Goal: Information Seeking & Learning: Learn about a topic

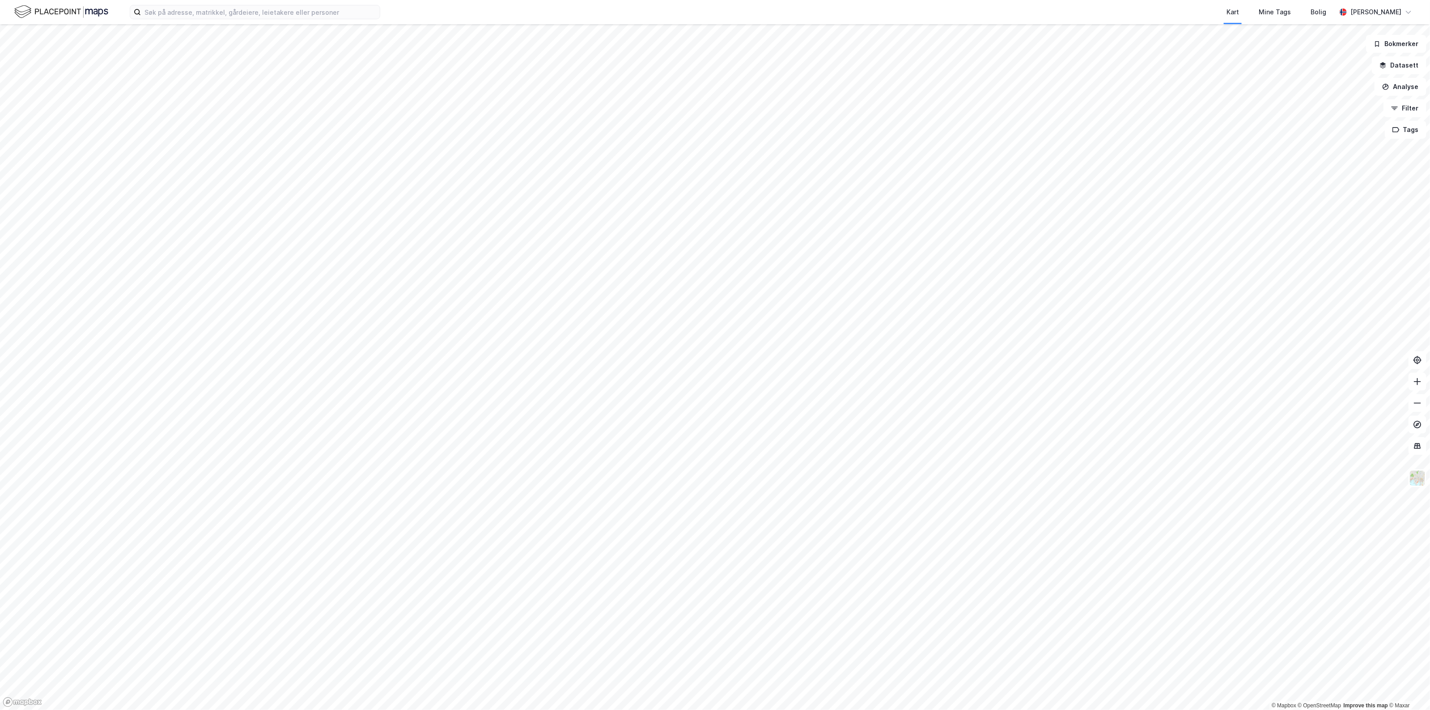
click at [308, 21] on div "Kart Mine Tags Bolig Sondre Aarseth Skjerven" at bounding box center [715, 12] width 1430 height 24
click at [311, 14] on input at bounding box center [260, 11] width 239 height 13
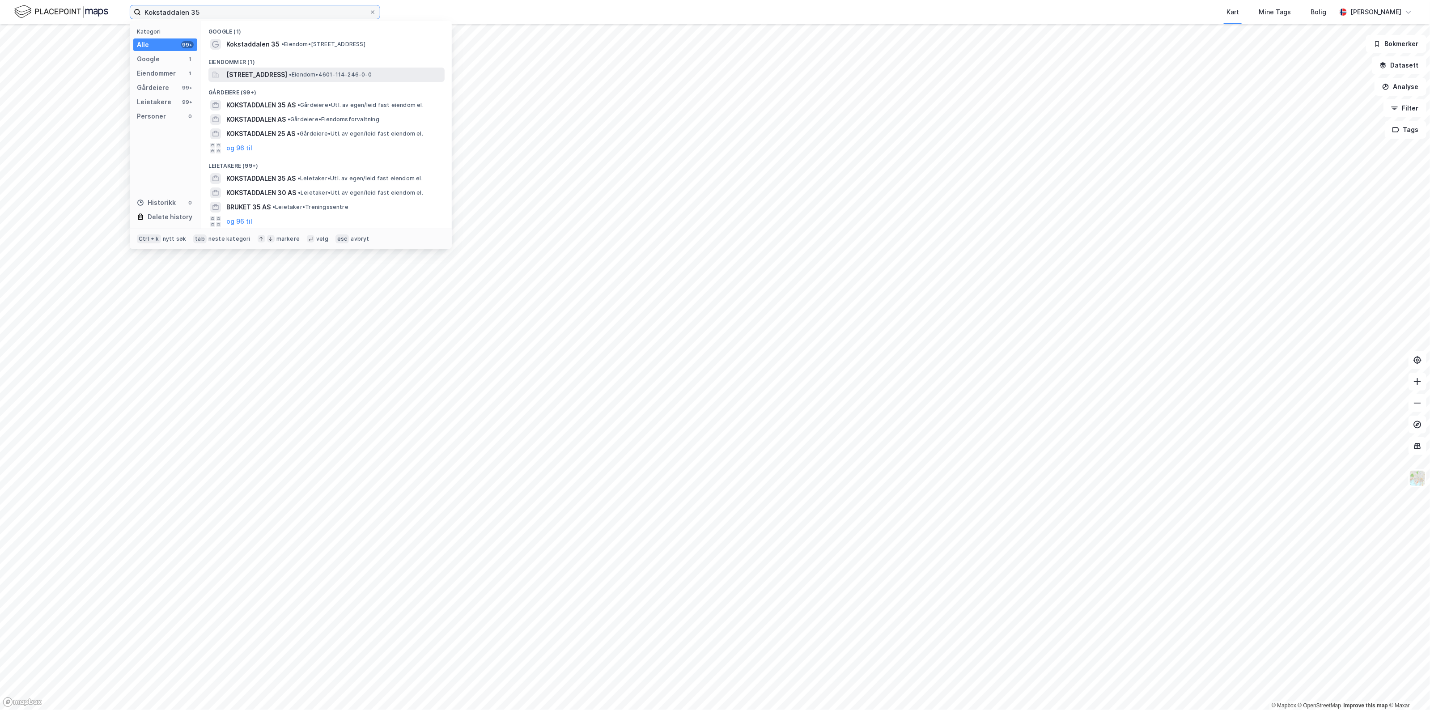
type input "Kokstaddalen 35"
click at [287, 78] on span "[STREET_ADDRESS]" at bounding box center [256, 74] width 61 height 11
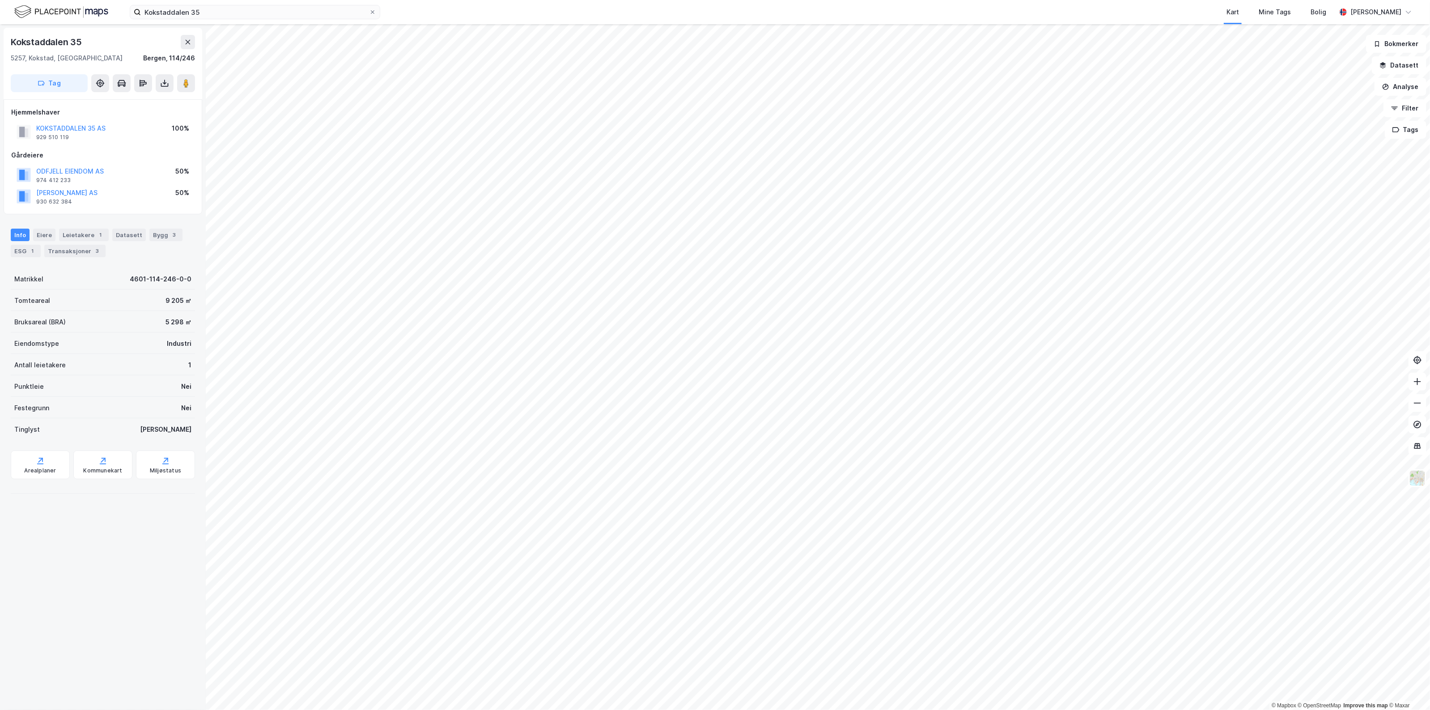
click at [80, 48] on div "Kokstaddalen 35" at bounding box center [47, 42] width 73 height 14
drag, startPoint x: 63, startPoint y: 44, endPoint x: 4, endPoint y: 41, distance: 58.2
click at [4, 41] on div "Kokstaddalen 35 5257, Kokstad, Vestland Bergen, 114/246 Tag" at bounding box center [103, 64] width 199 height 72
copy div "Kokstaddalen 35"
click at [63, 137] on div "929 510 119" at bounding box center [52, 137] width 33 height 7
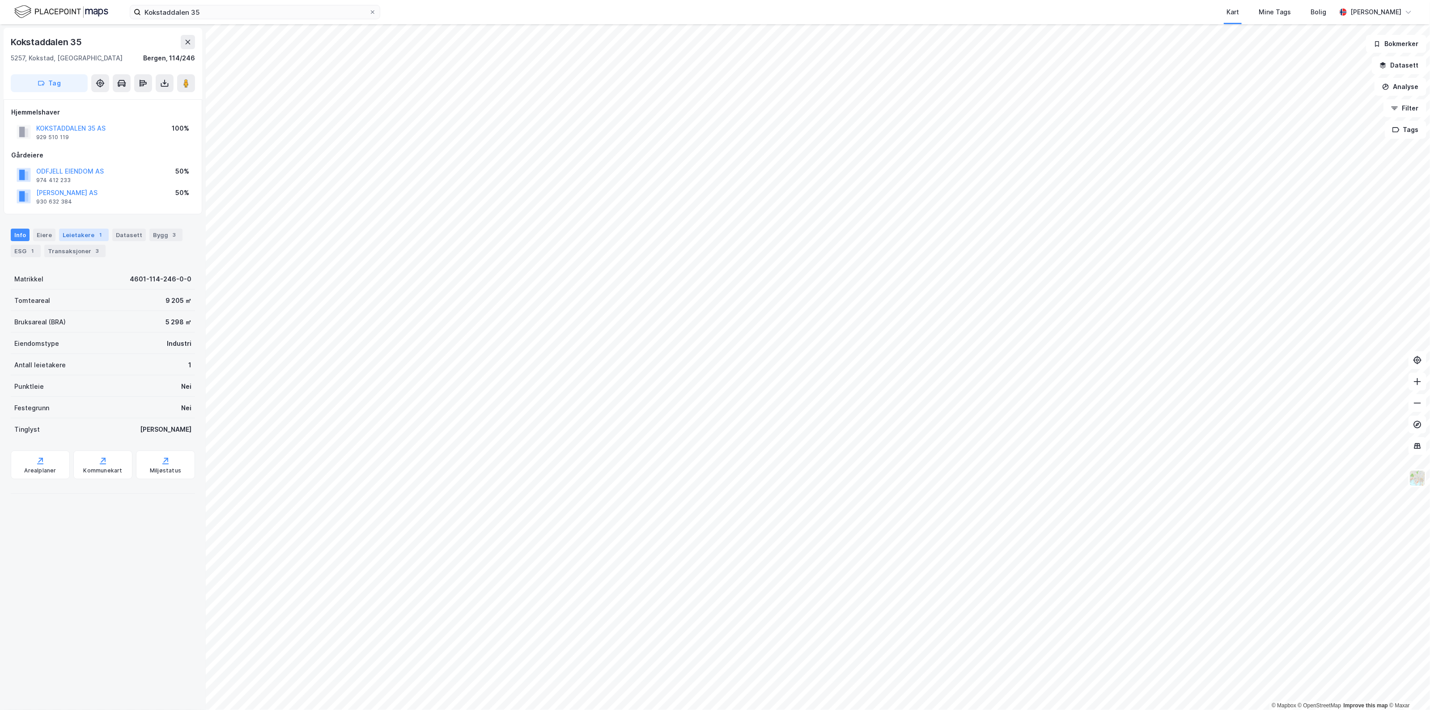
click at [75, 234] on div "Leietakere 1" at bounding box center [84, 235] width 50 height 13
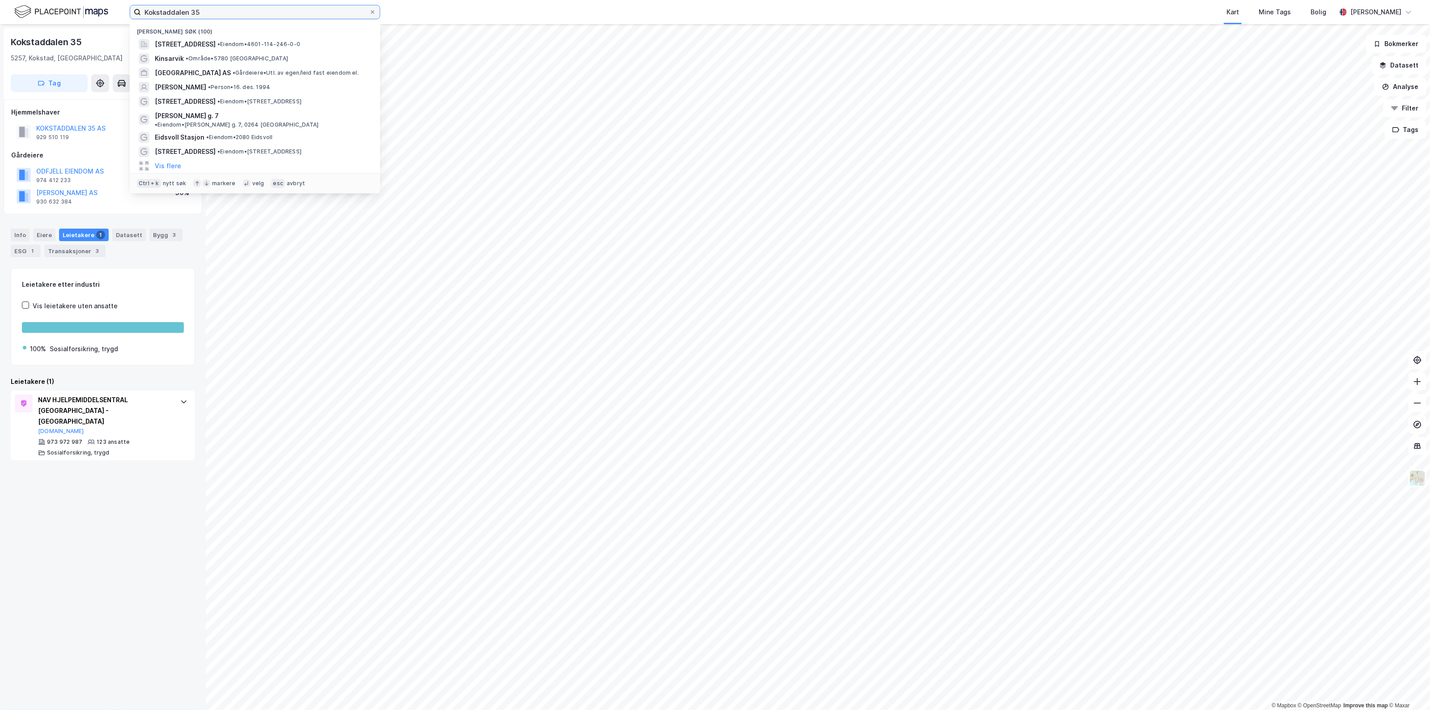
click at [242, 9] on input "Kokstaddalen 35" at bounding box center [255, 11] width 228 height 13
drag, startPoint x: 242, startPoint y: 9, endPoint x: 125, endPoint y: 16, distance: 116.5
click at [125, 16] on div "Kokstaddalen 35 Nylige søk (100) Kokstaddalen 35, 5257, KOKSTAD, BERGEN • Eiend…" at bounding box center [715, 12] width 1430 height 24
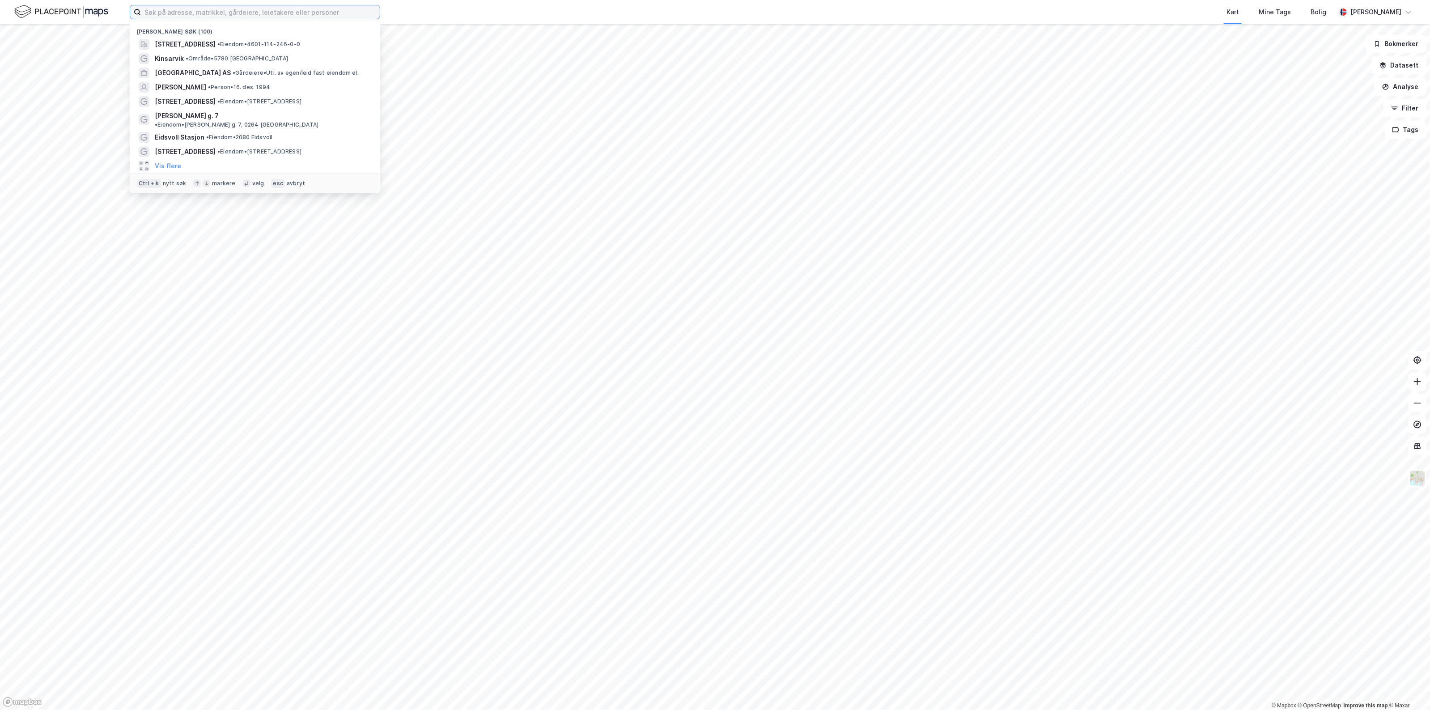
click at [297, 10] on input at bounding box center [260, 11] width 239 height 13
paste input "993 363 502"
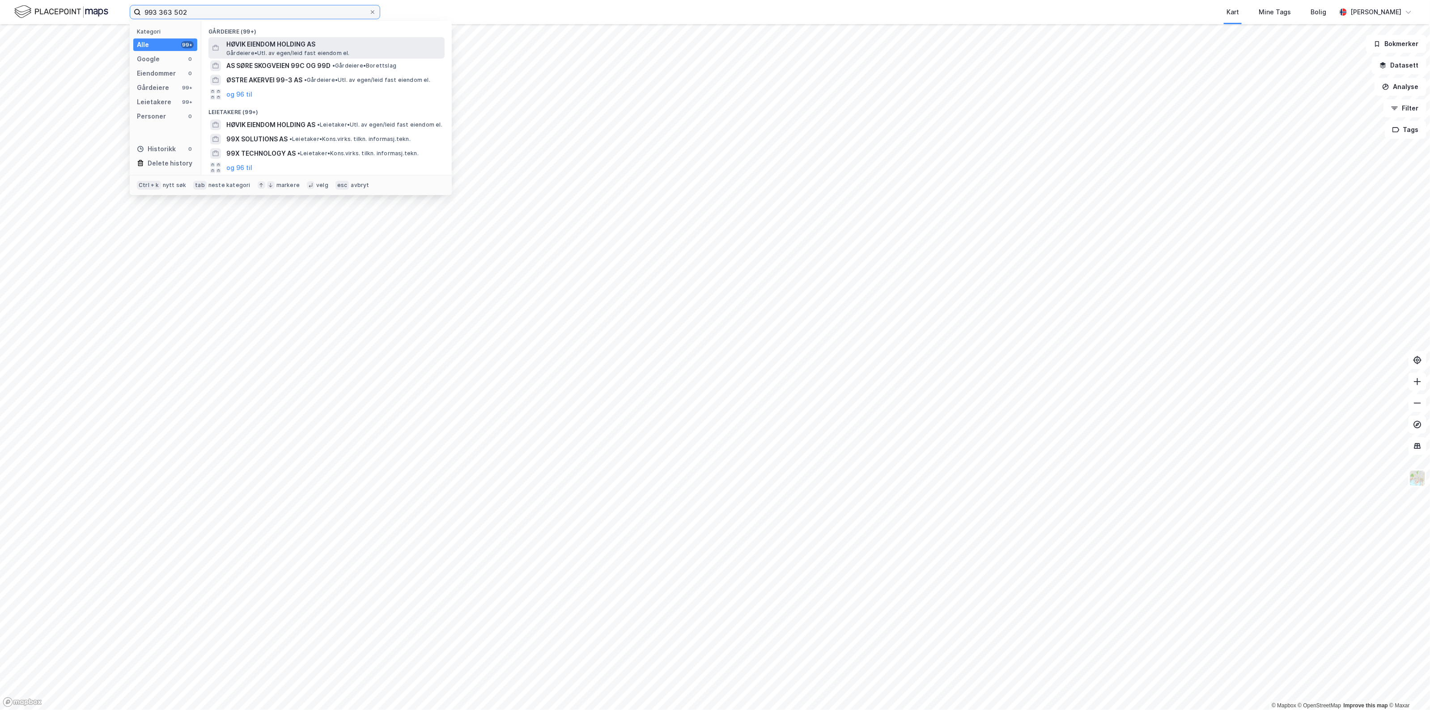
type input "993 363 502"
click at [294, 42] on span "HØVIK EIENDOM HOLDING AS" at bounding box center [333, 44] width 215 height 11
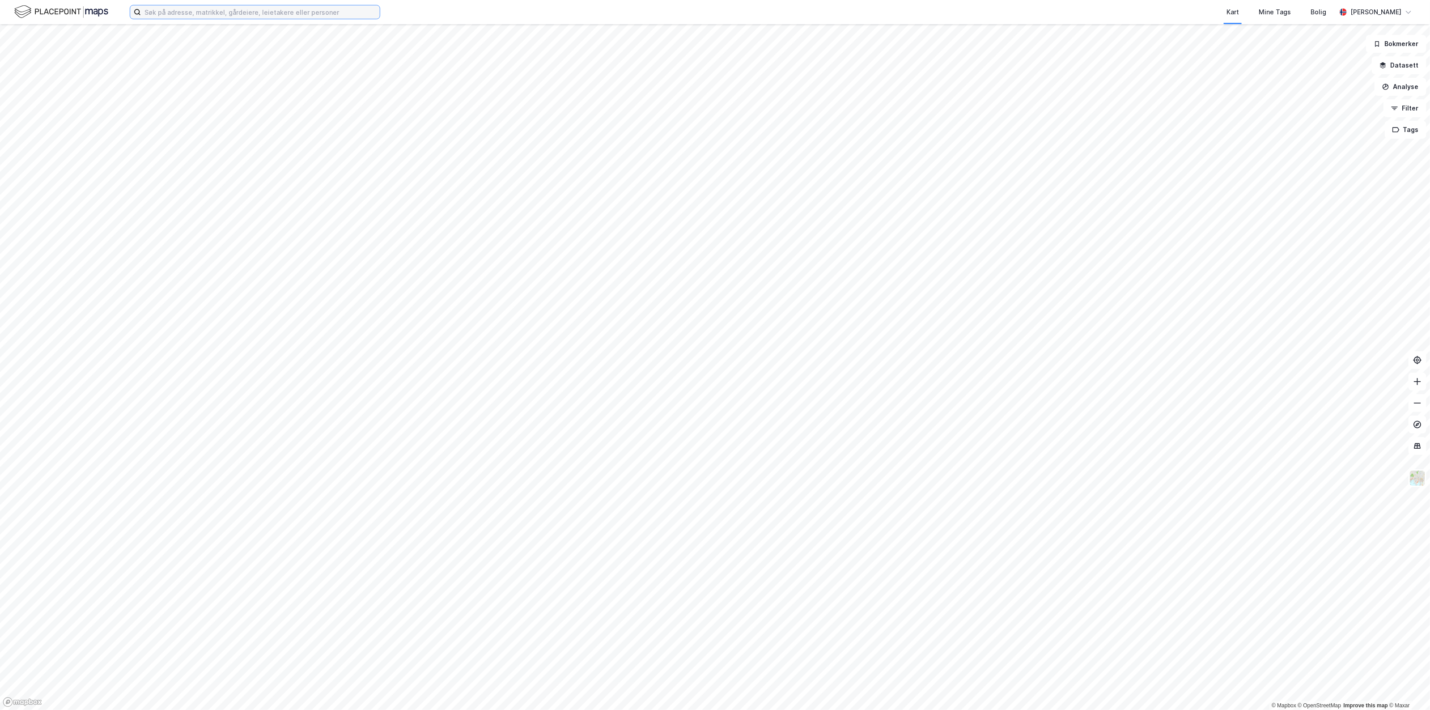
click at [249, 12] on input at bounding box center [260, 11] width 239 height 13
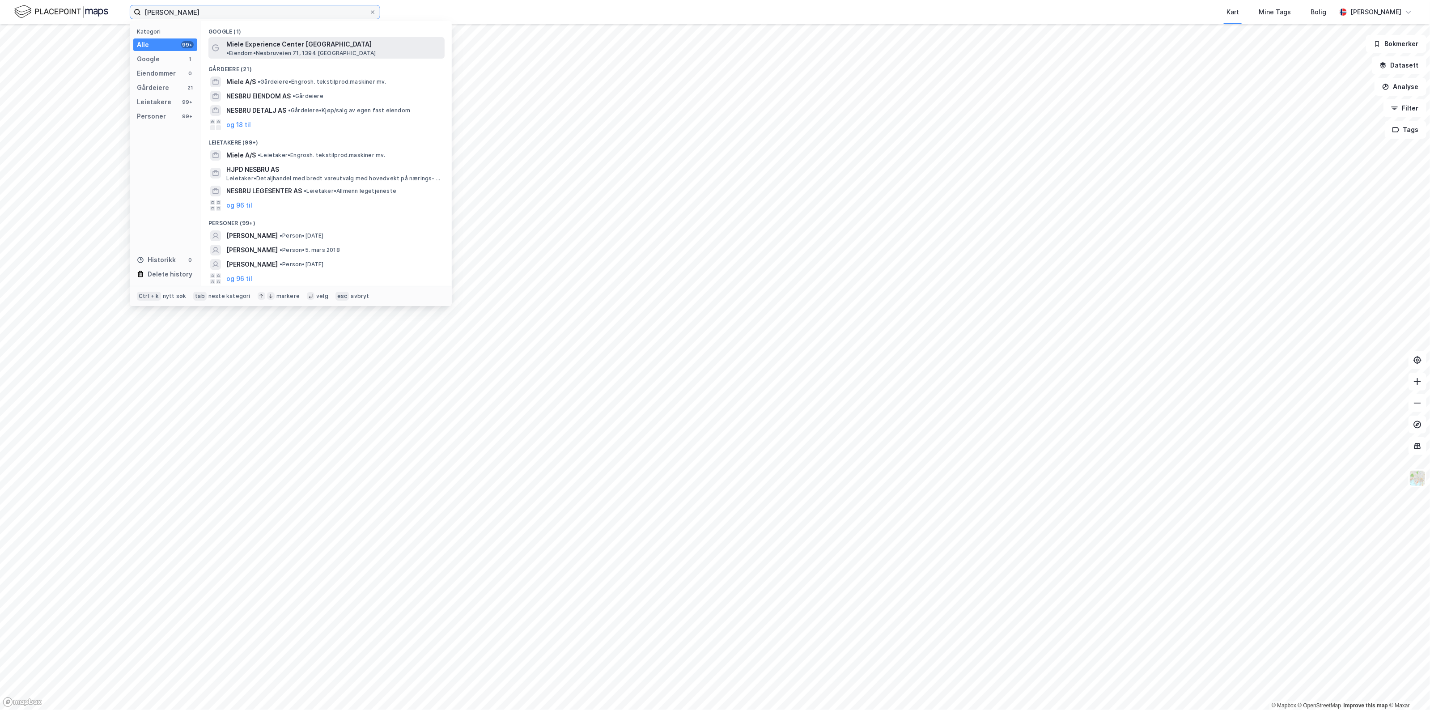
type input "Miele Nesbru"
click at [271, 42] on span "Miele Experience Center Nesbru" at bounding box center [298, 44] width 145 height 11
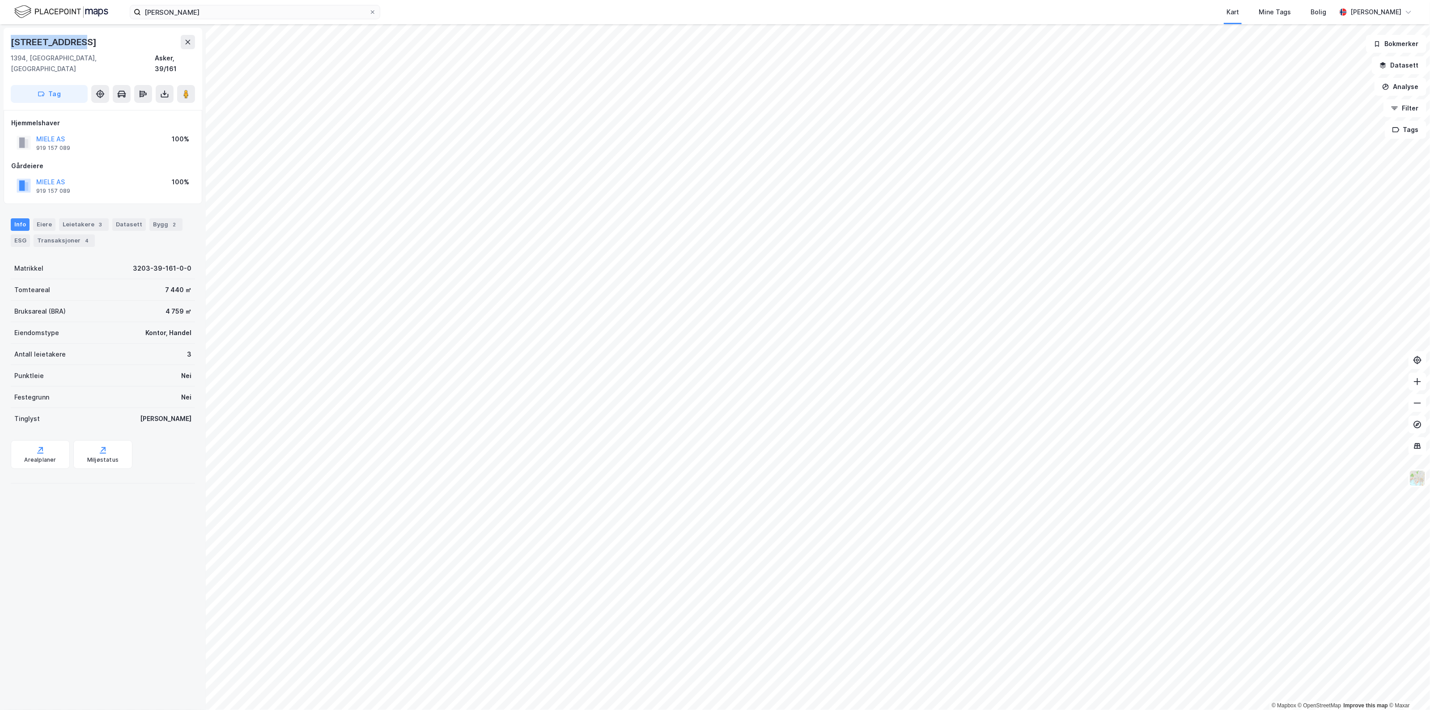
drag, startPoint x: 88, startPoint y: 34, endPoint x: 6, endPoint y: 46, distance: 82.8
click at [6, 46] on div "Nesbruveien 71 1394, Nesbru, Akershus Asker, 39/161 Tag" at bounding box center [103, 69] width 199 height 82
copy div "Nesbruveien 71"
click at [66, 234] on div "Transaksjoner 4" at bounding box center [64, 240] width 61 height 13
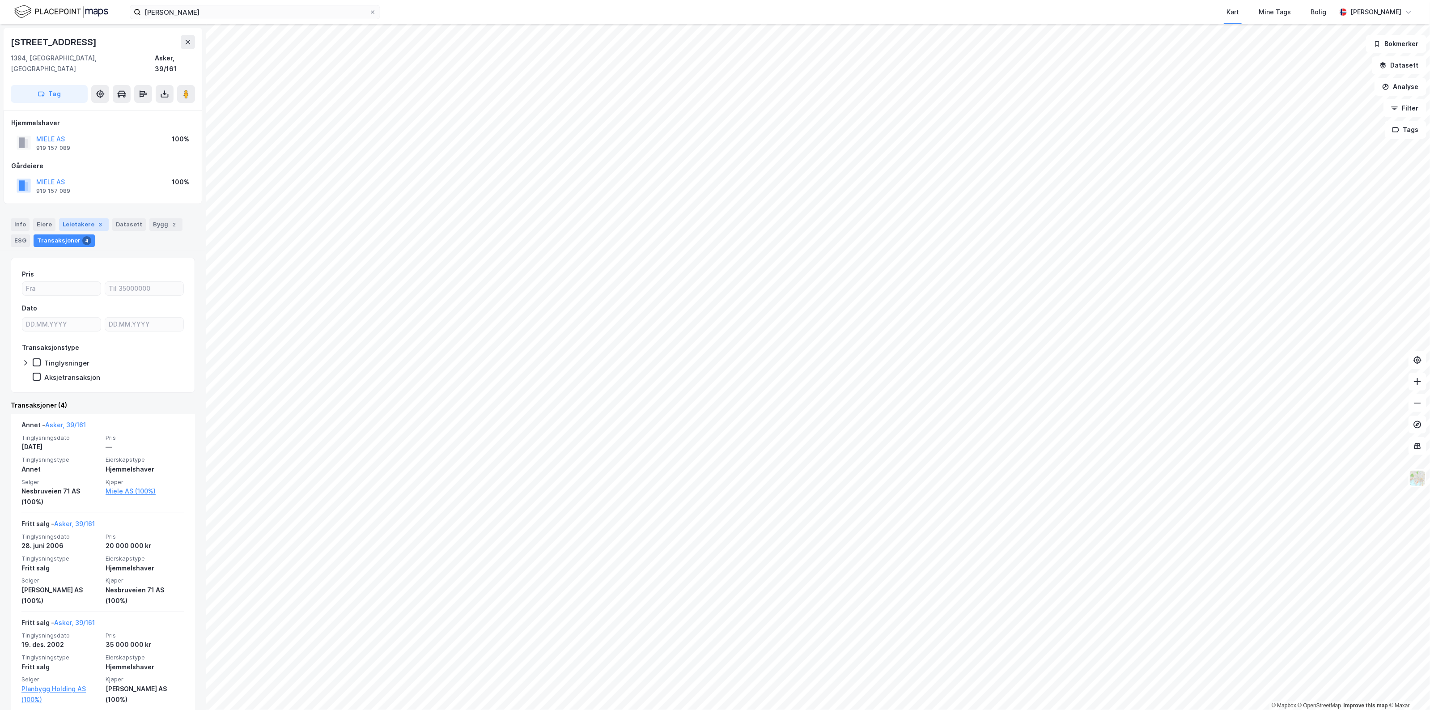
click at [76, 220] on div "Leietakere 3" at bounding box center [84, 224] width 50 height 13
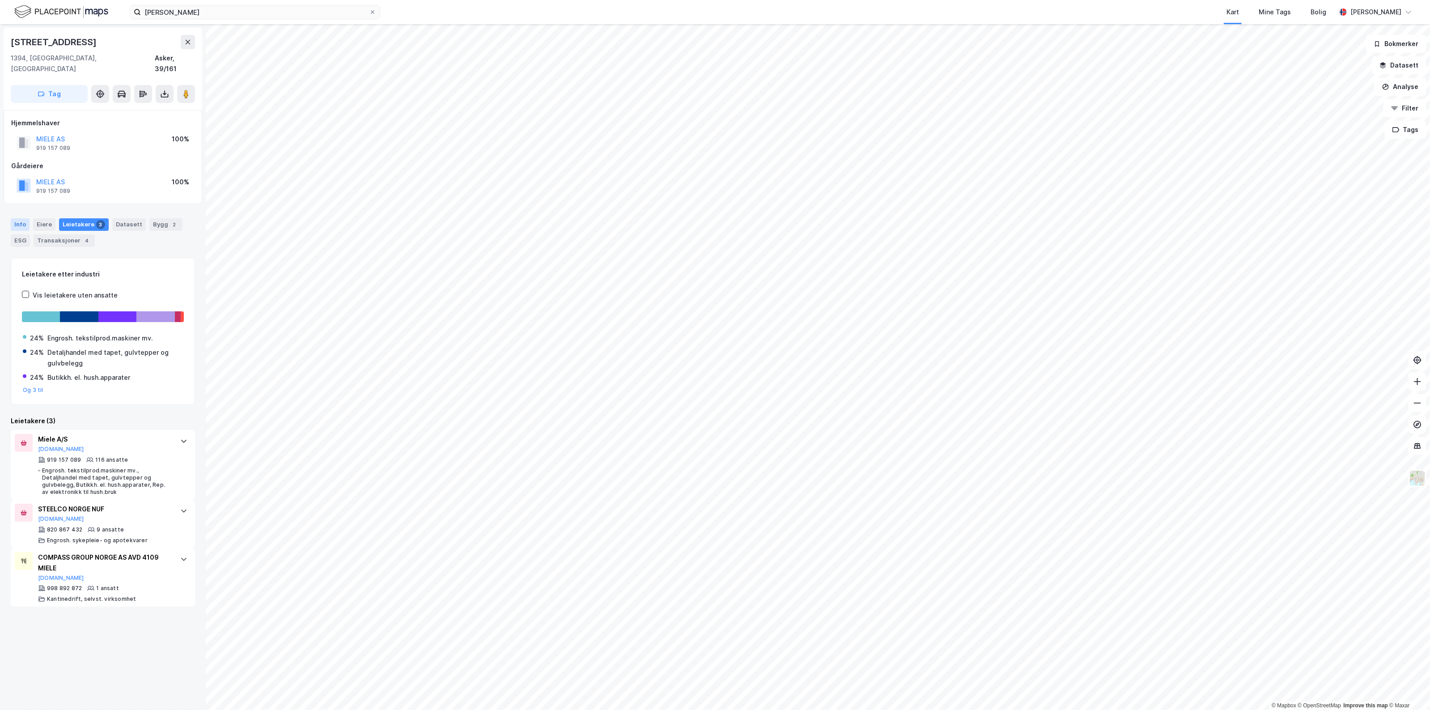
click at [17, 218] on div "Info" at bounding box center [20, 224] width 19 height 13
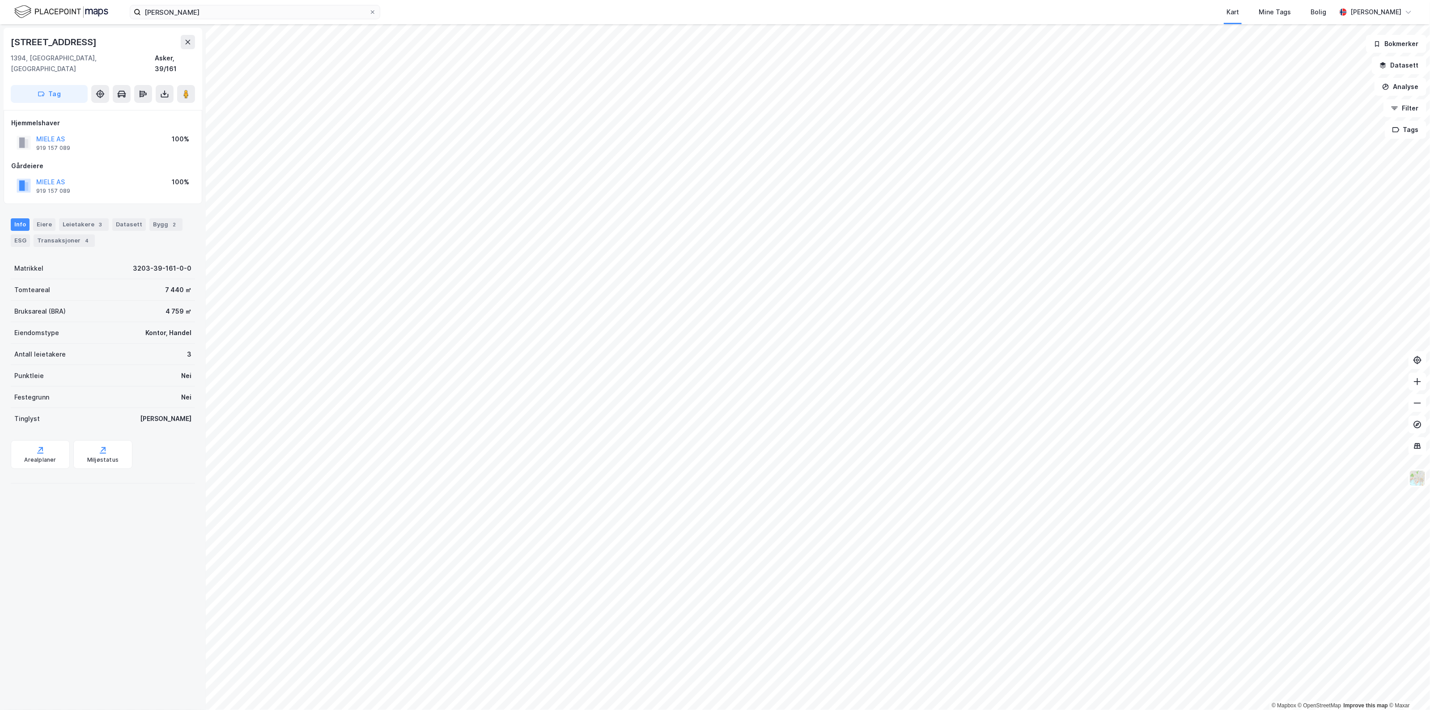
click at [865, 19] on div "Miele Nesbru Kart Mine Tags Bolig Sondre Aarseth Skjerven © Mapbox © OpenStreet…" at bounding box center [715, 355] width 1430 height 710
